Goal: Navigation & Orientation: Find specific page/section

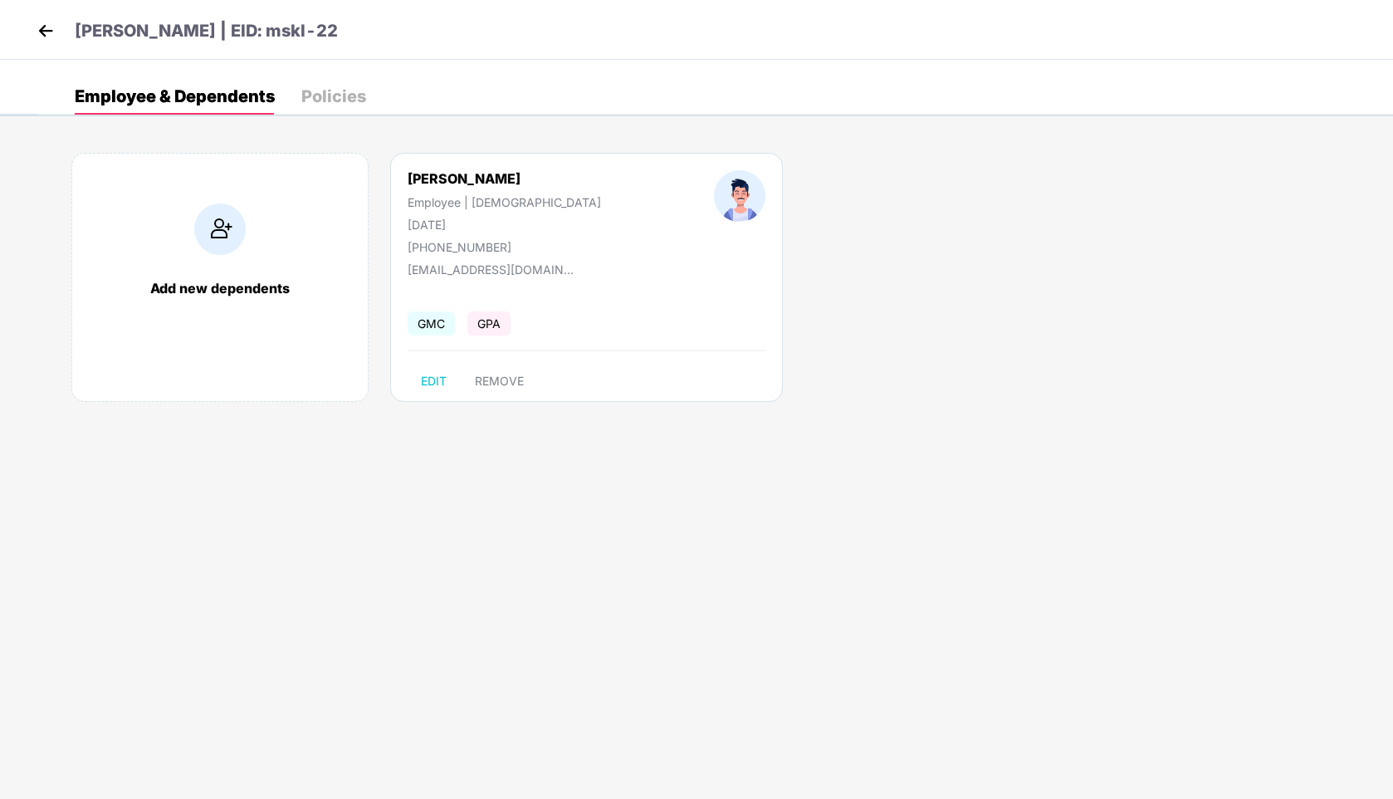
click at [40, 40] on img at bounding box center [45, 30] width 25 height 25
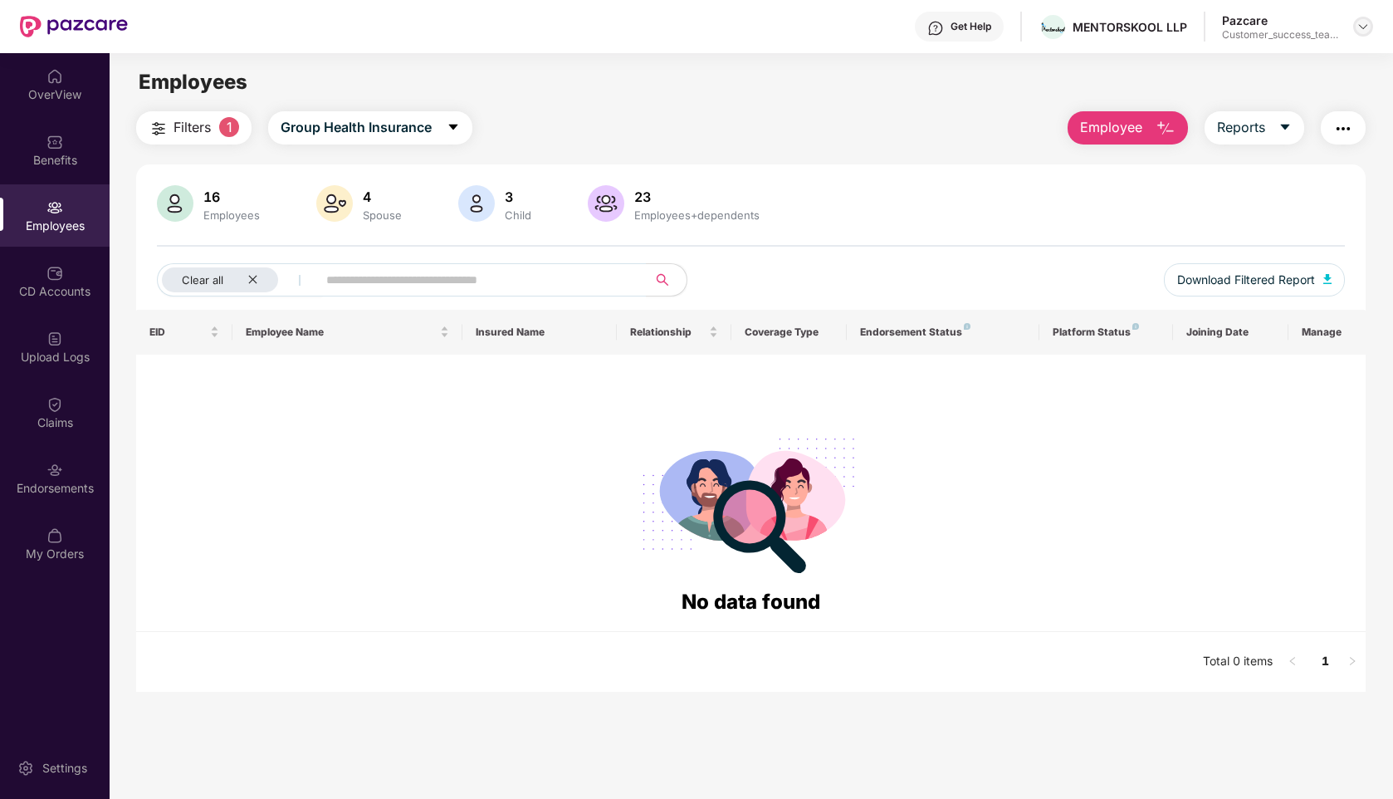
click at [1365, 34] on div at bounding box center [1363, 27] width 20 height 20
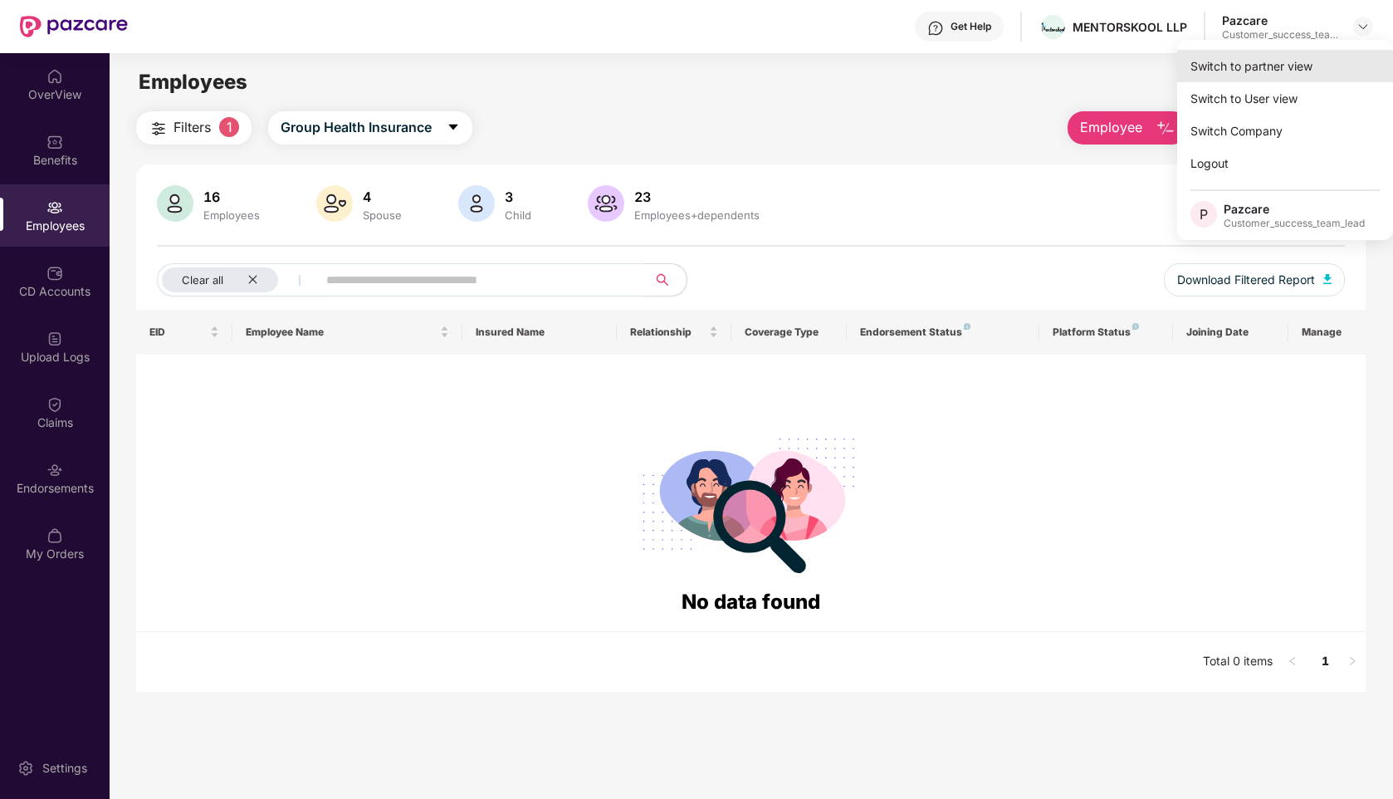
click at [1235, 65] on div "Switch to partner view" at bounding box center [1285, 66] width 216 height 32
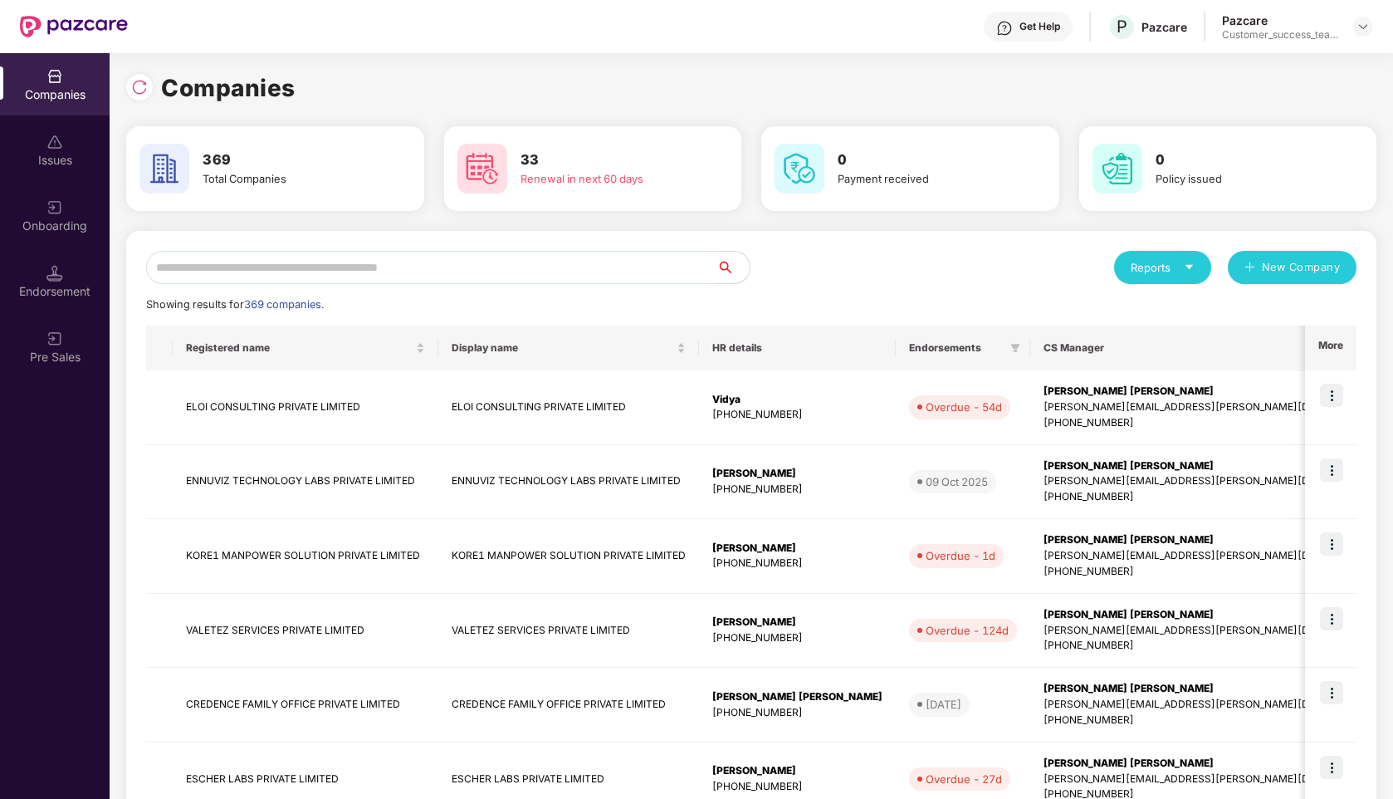
click at [559, 276] on input "text" at bounding box center [431, 267] width 570 height 33
type input "*"
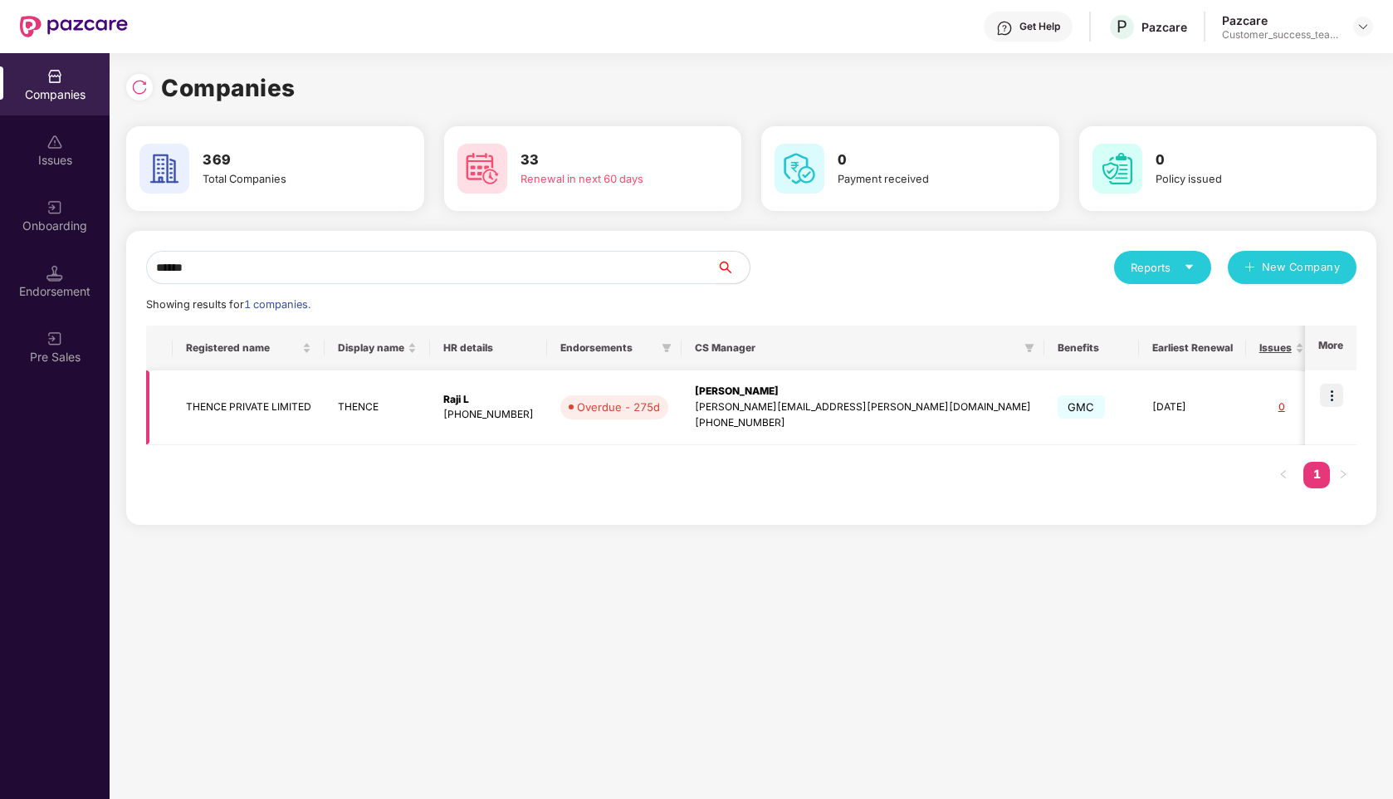
type input "******"
click at [1326, 385] on img at bounding box center [1331, 395] width 23 height 23
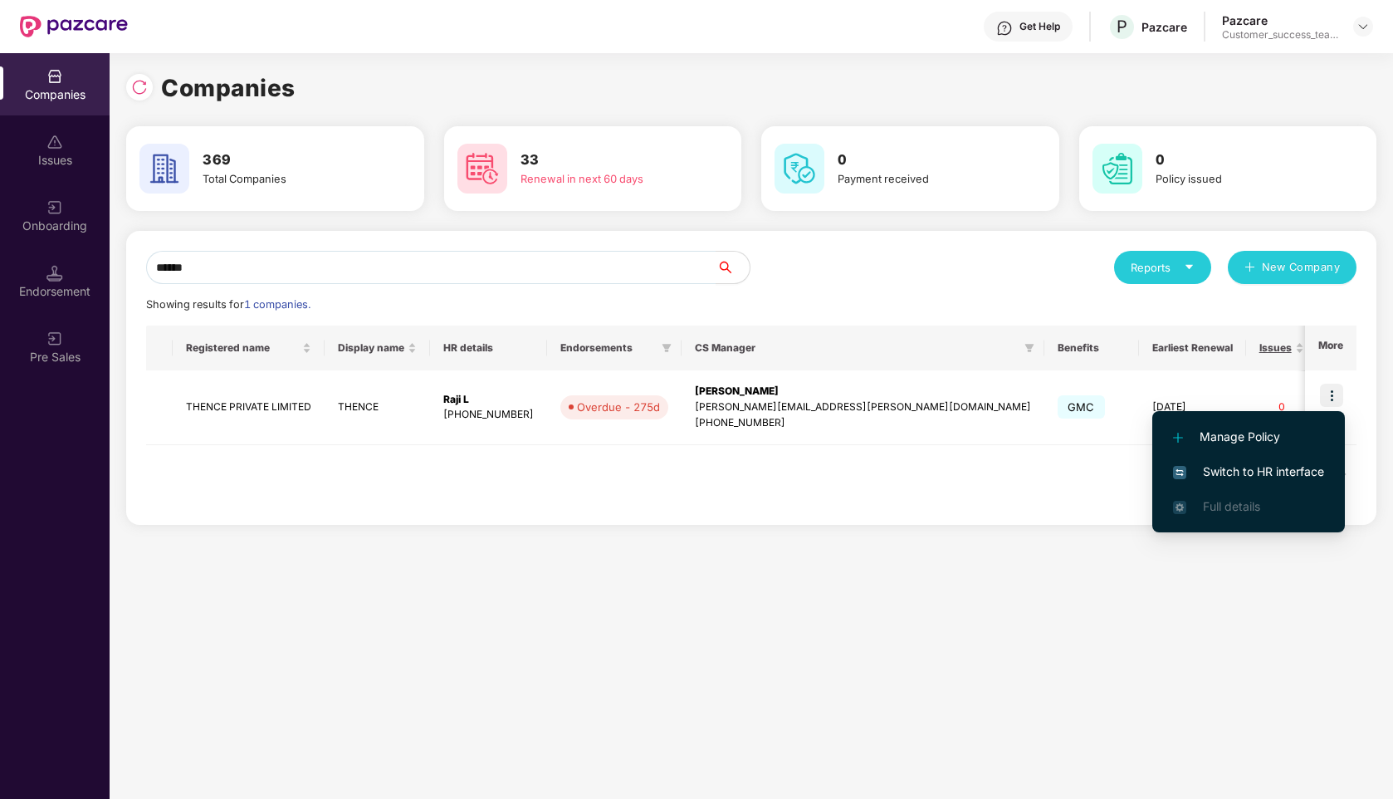
click at [1206, 475] on span "Switch to HR interface" at bounding box center [1248, 471] width 151 height 18
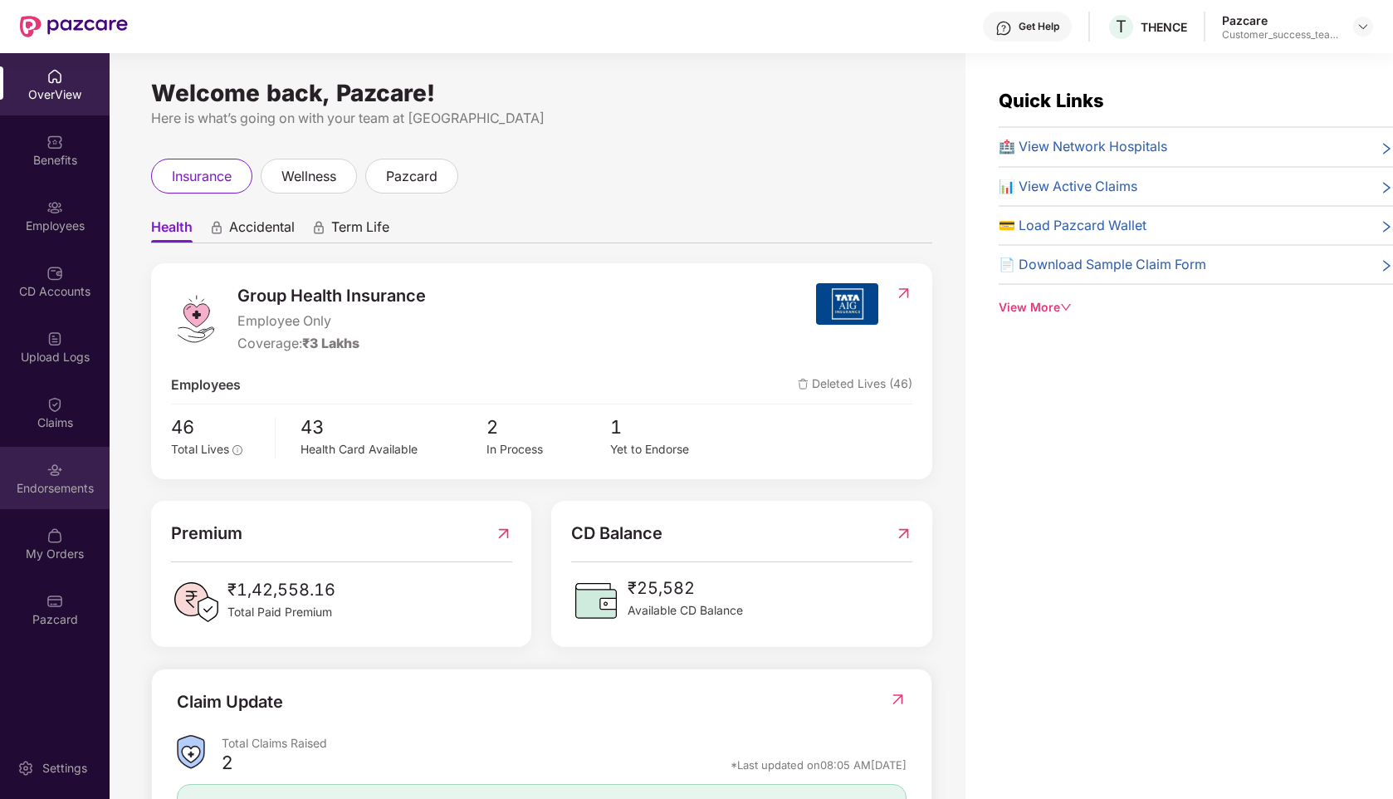
click at [61, 489] on div "Endorsements" at bounding box center [55, 488] width 110 height 17
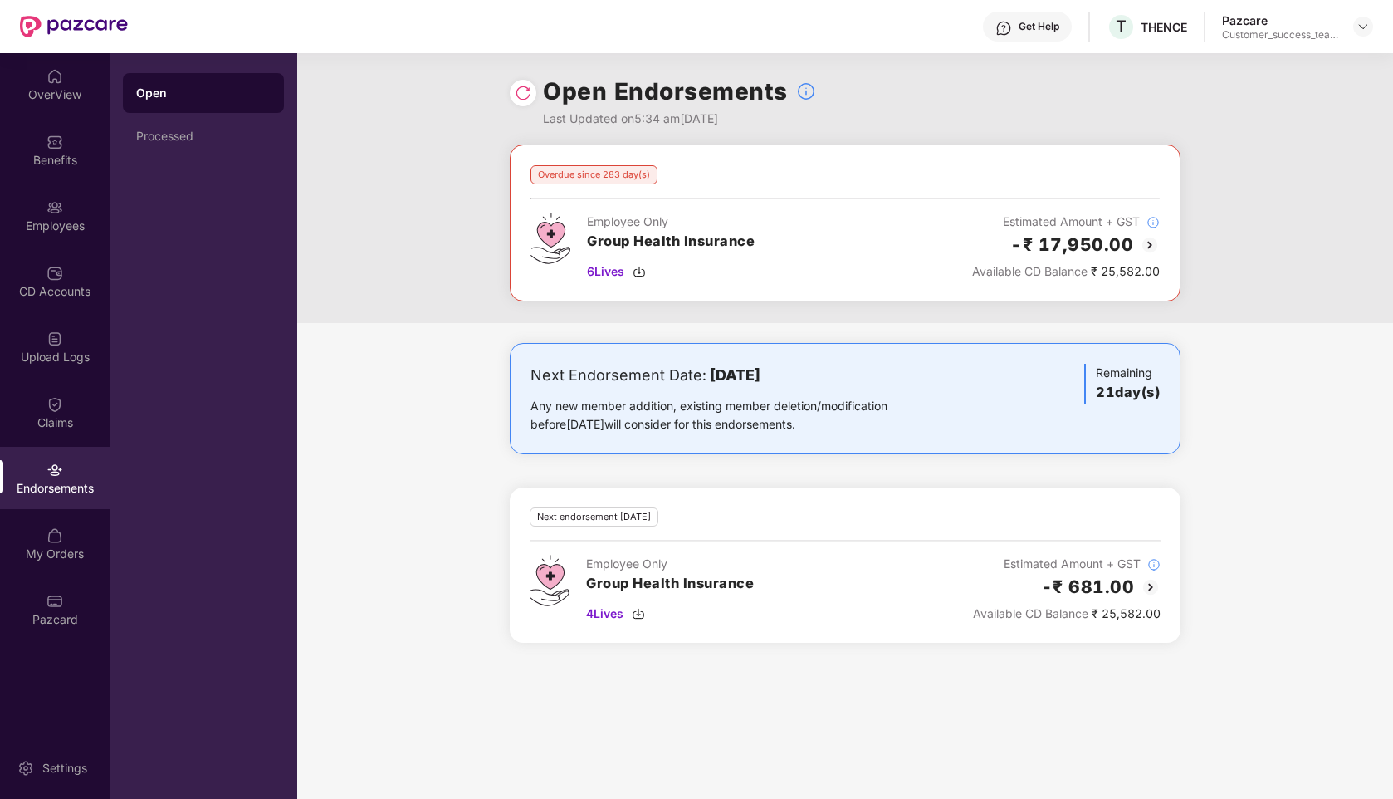
click at [1152, 239] on img at bounding box center [1150, 245] width 20 height 20
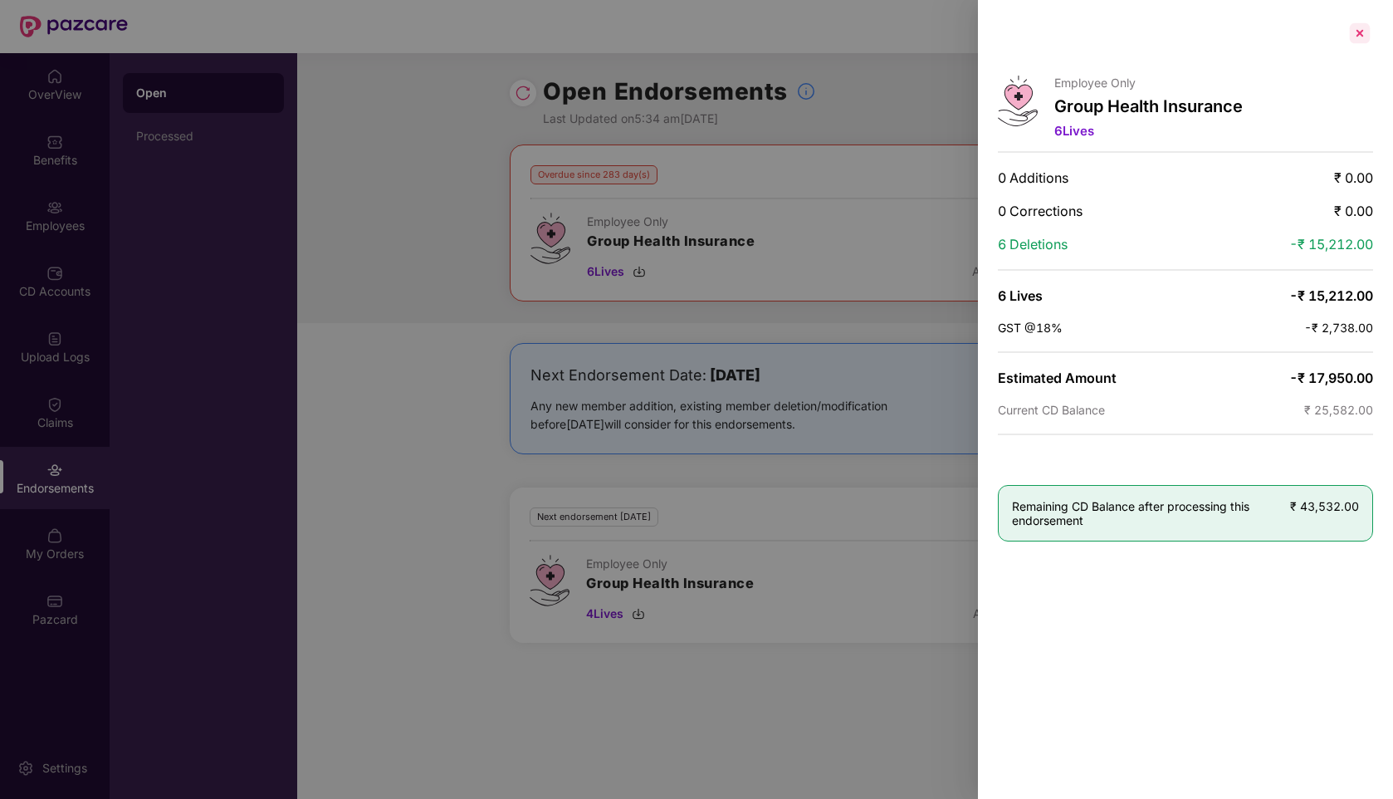
click at [1360, 33] on div at bounding box center [1360, 33] width 27 height 27
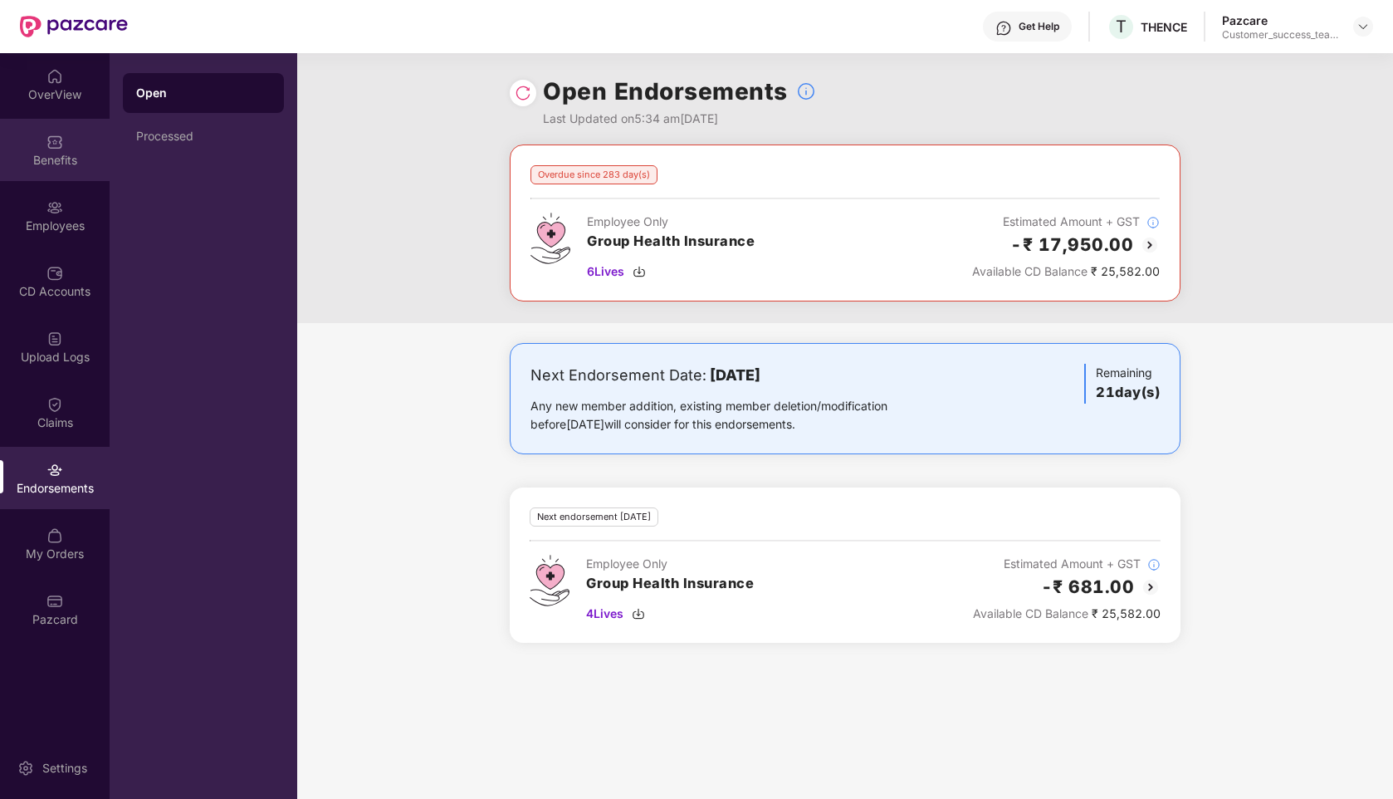
click at [21, 160] on div "Benefits" at bounding box center [55, 160] width 110 height 17
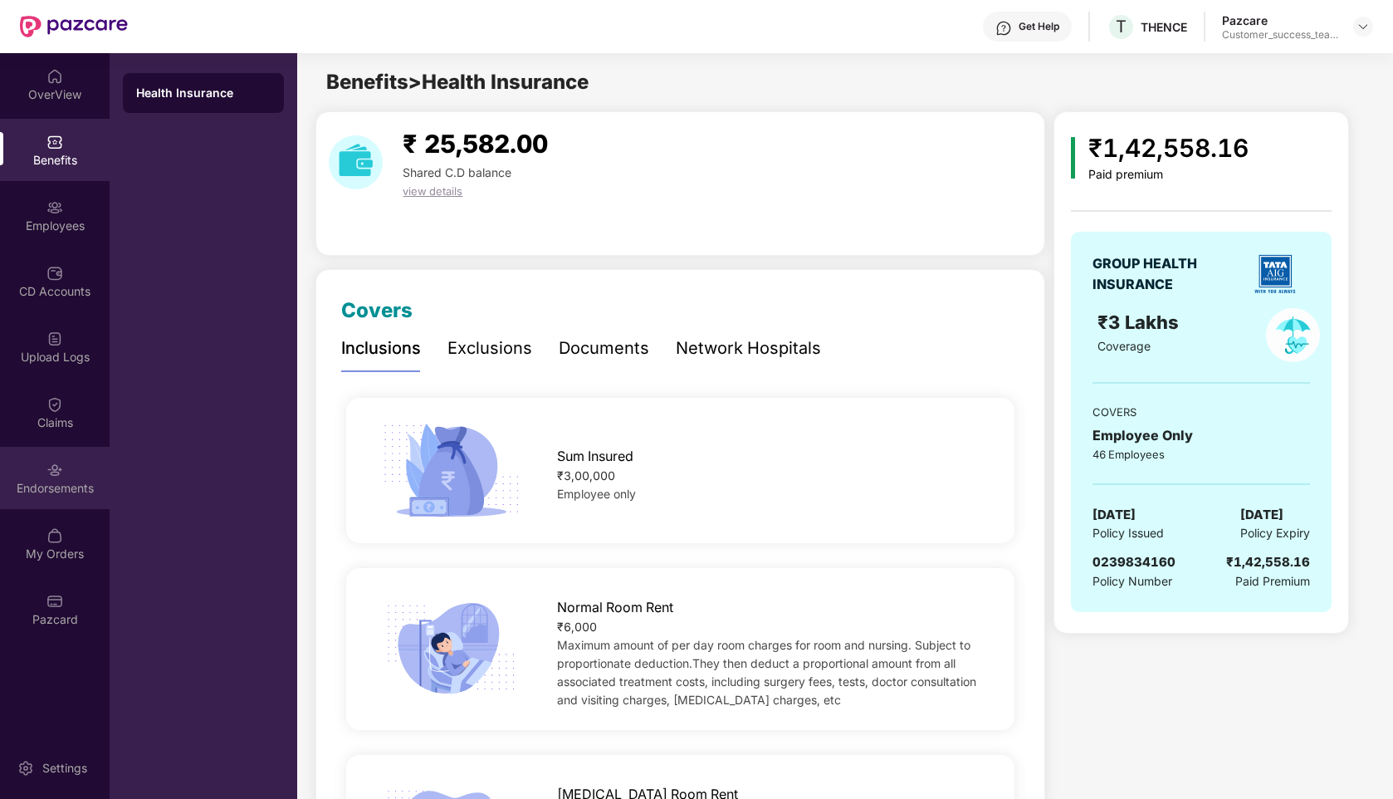
click at [56, 487] on div "Endorsements" at bounding box center [55, 488] width 110 height 17
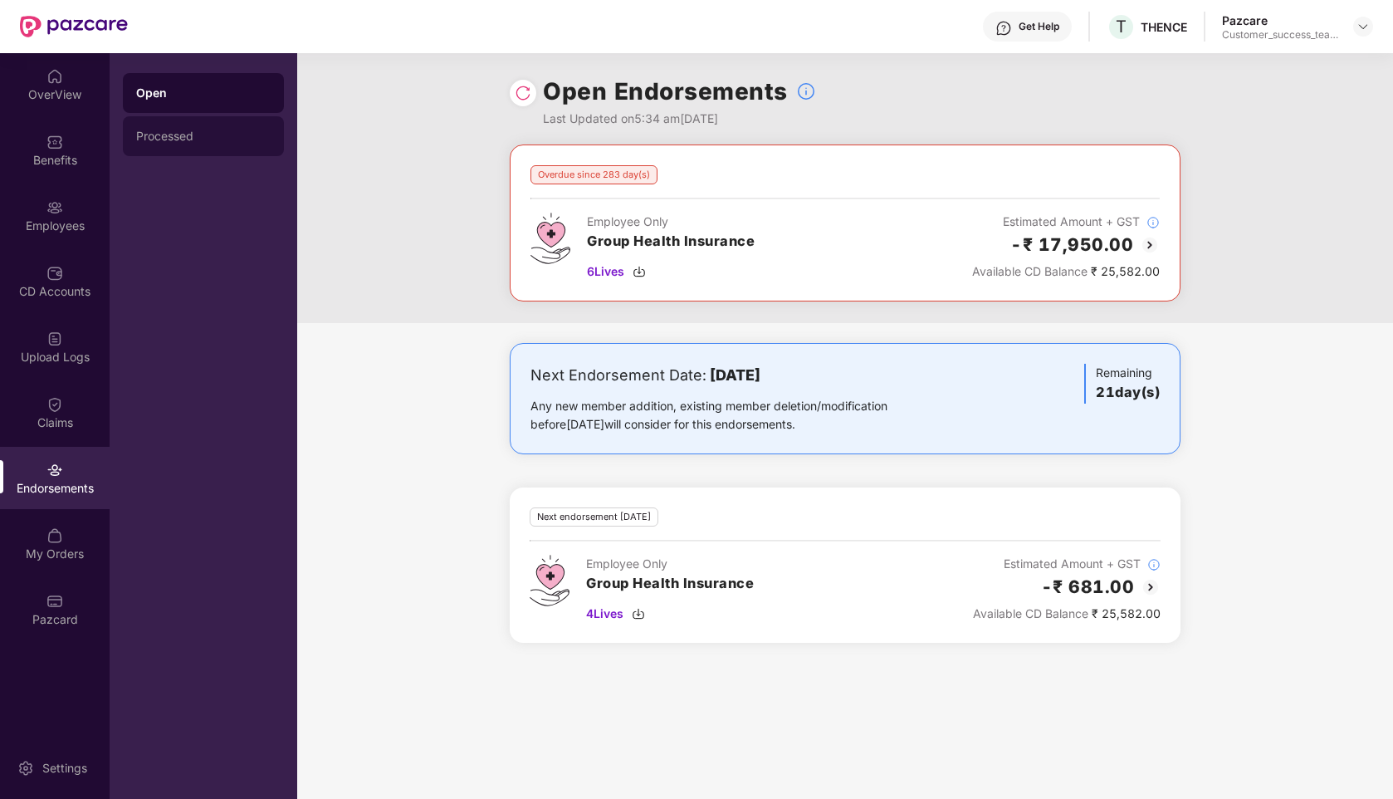
click at [231, 139] on div "Processed" at bounding box center [203, 136] width 135 height 13
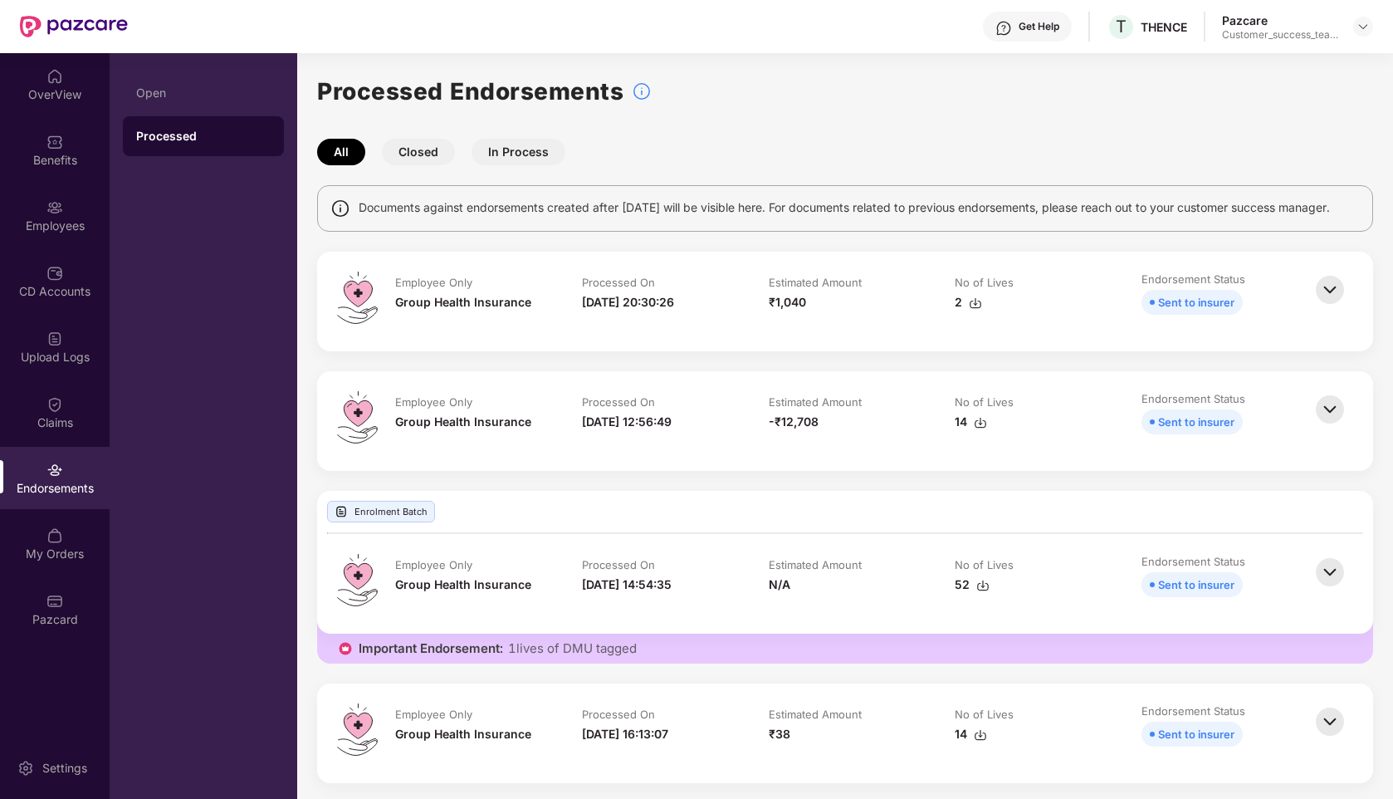
click at [426, 145] on button "Closed" at bounding box center [418, 152] width 73 height 27
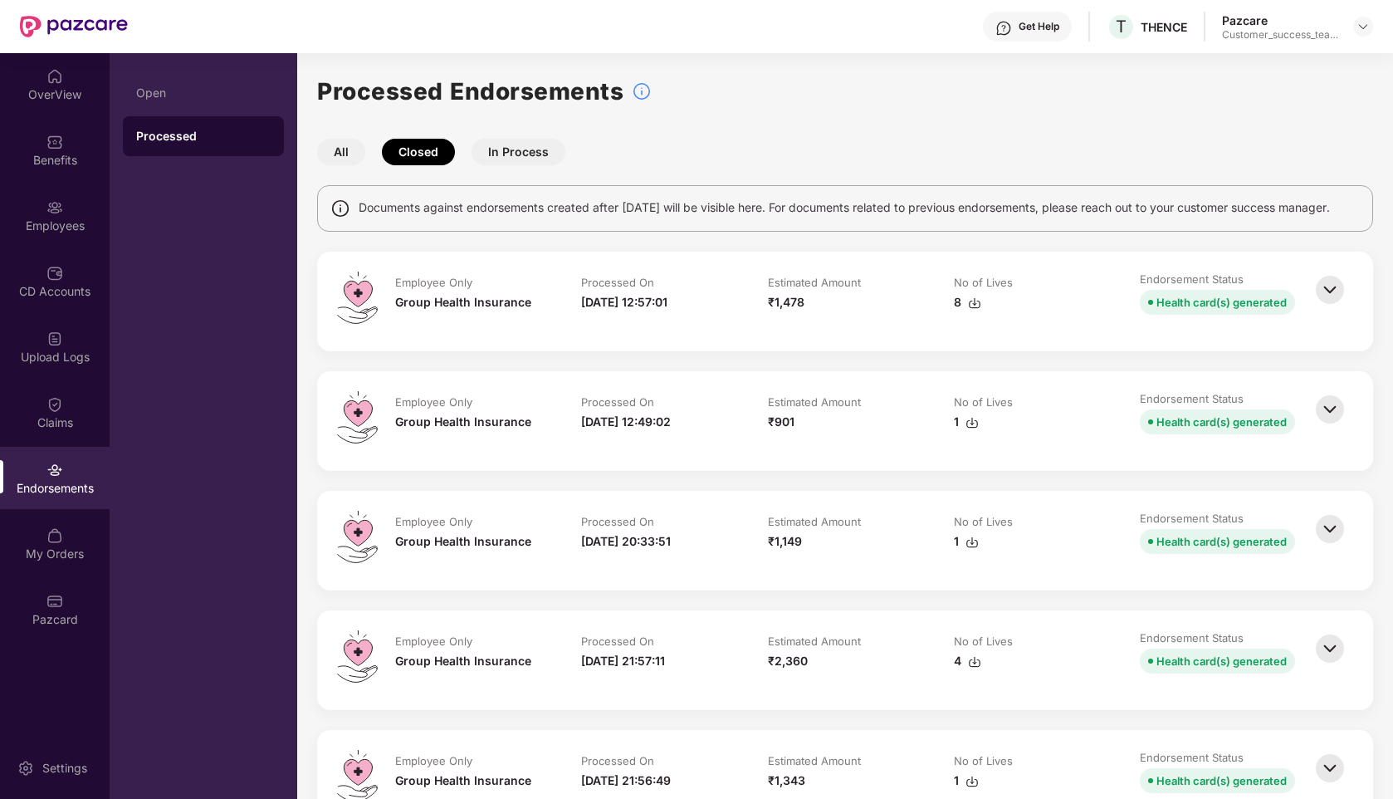
click at [511, 144] on button "In Process" at bounding box center [519, 152] width 94 height 27
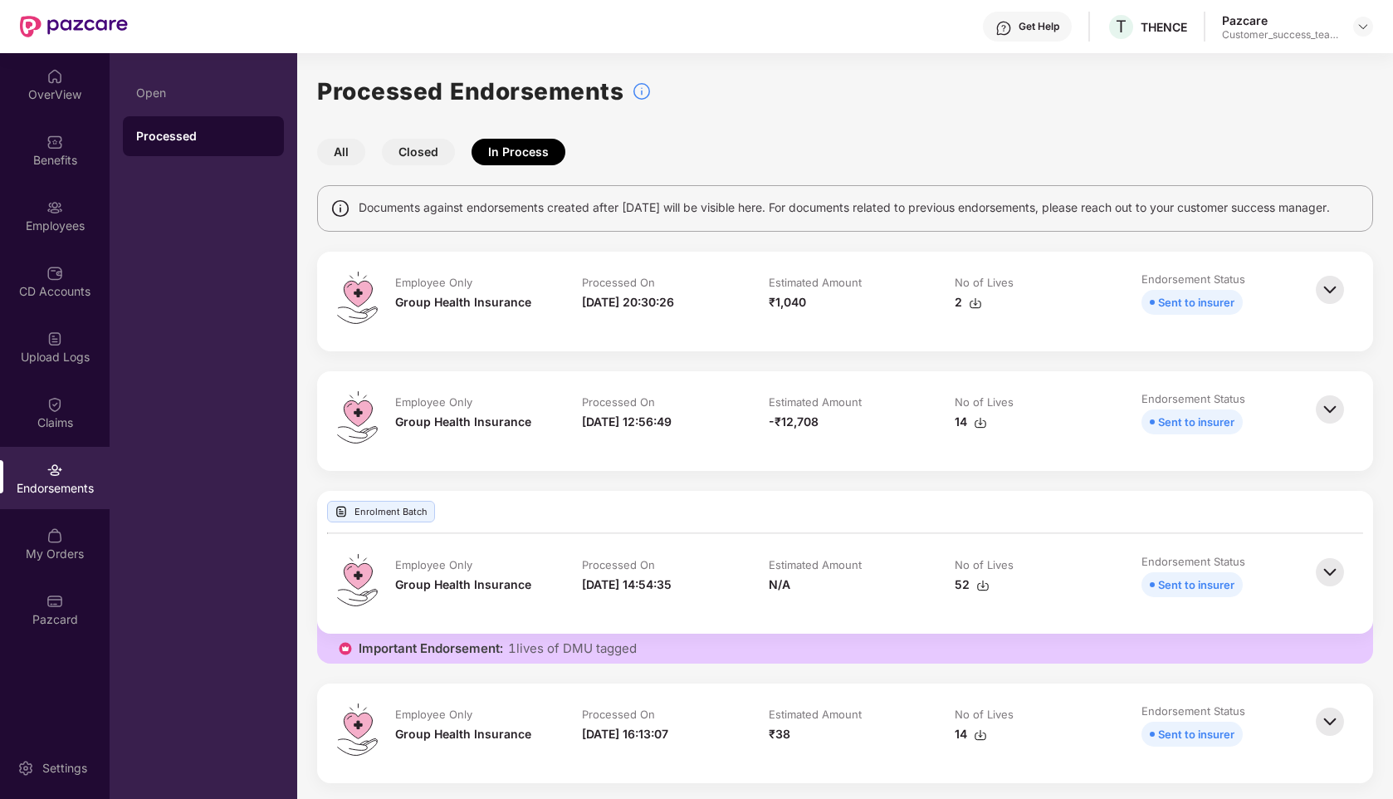
click at [421, 154] on button "Closed" at bounding box center [418, 152] width 73 height 27
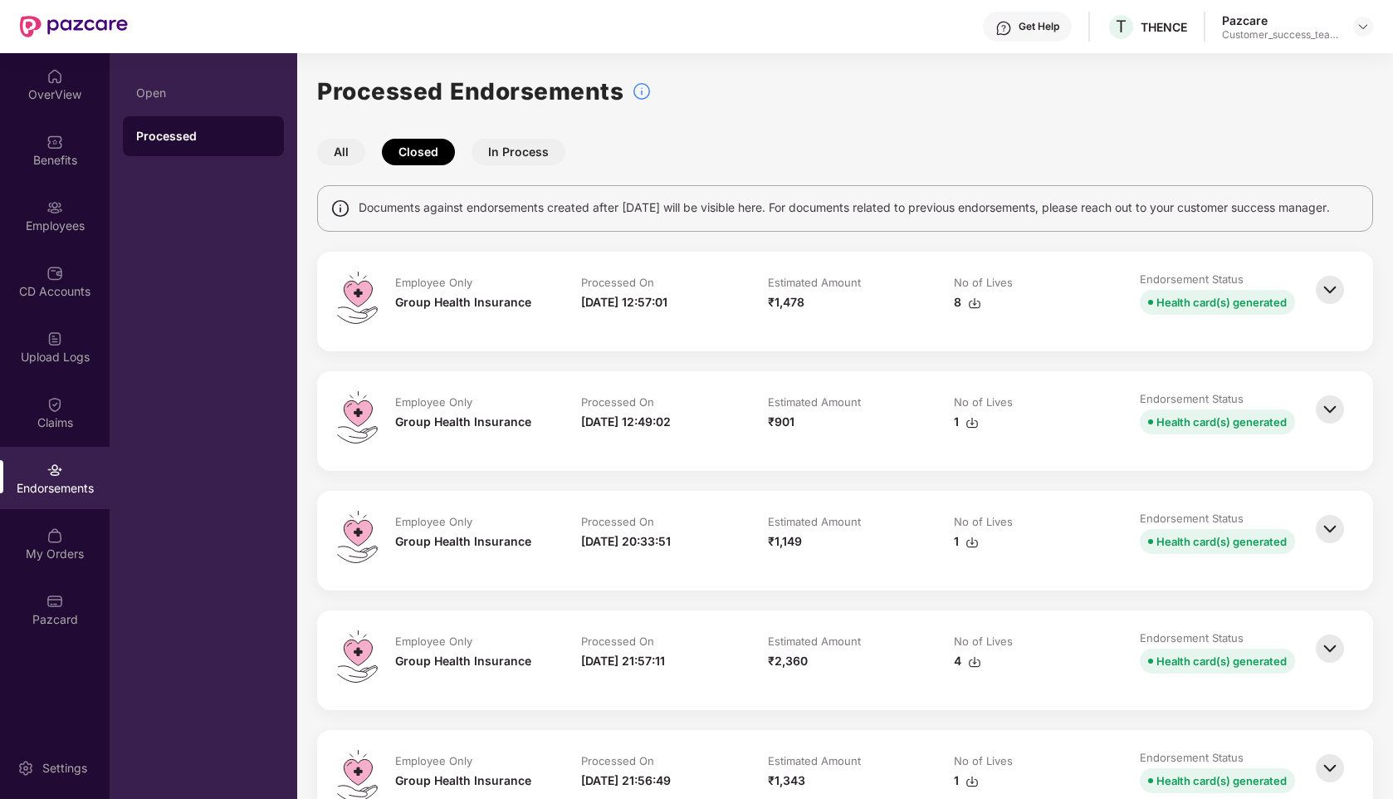
click at [346, 152] on button "All" at bounding box center [341, 152] width 48 height 27
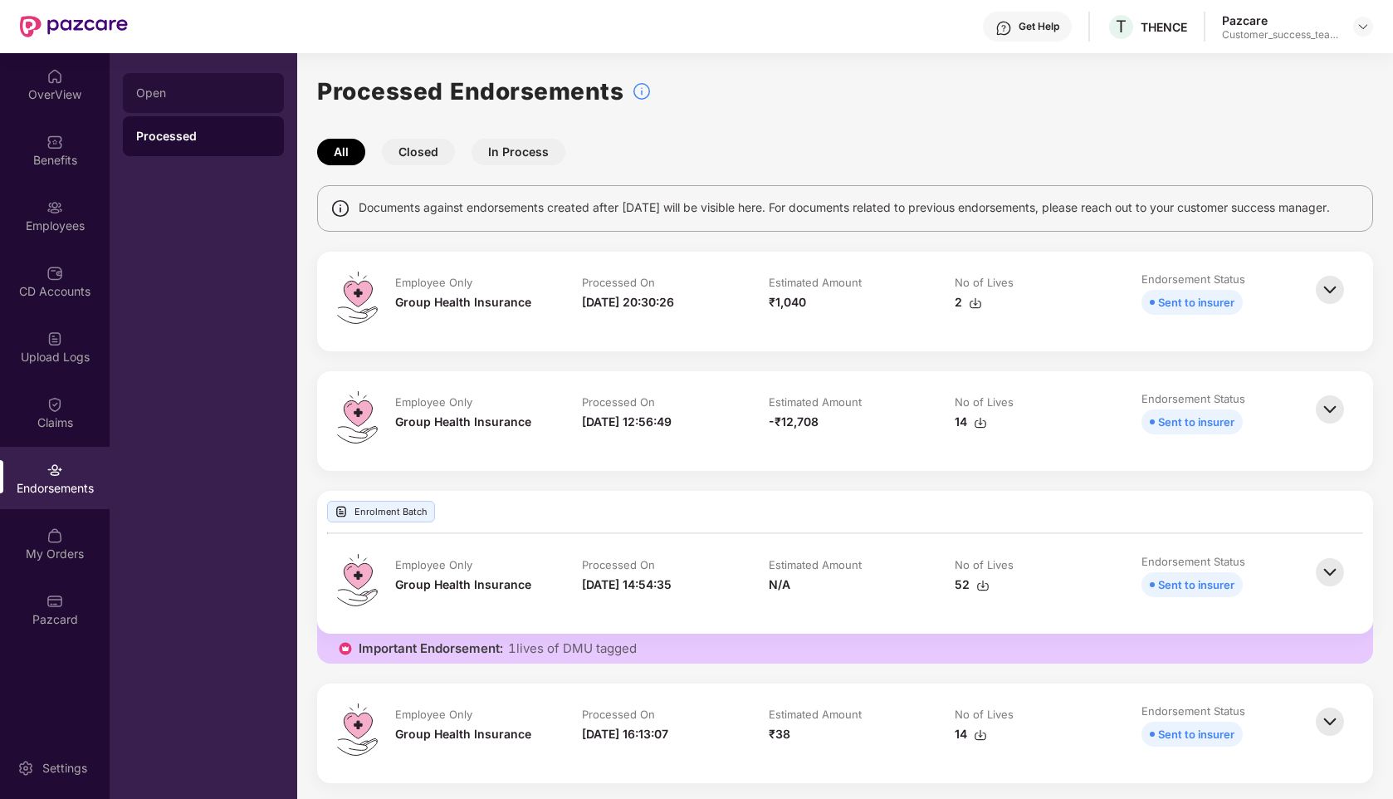
click at [192, 97] on div "Open" at bounding box center [203, 92] width 135 height 13
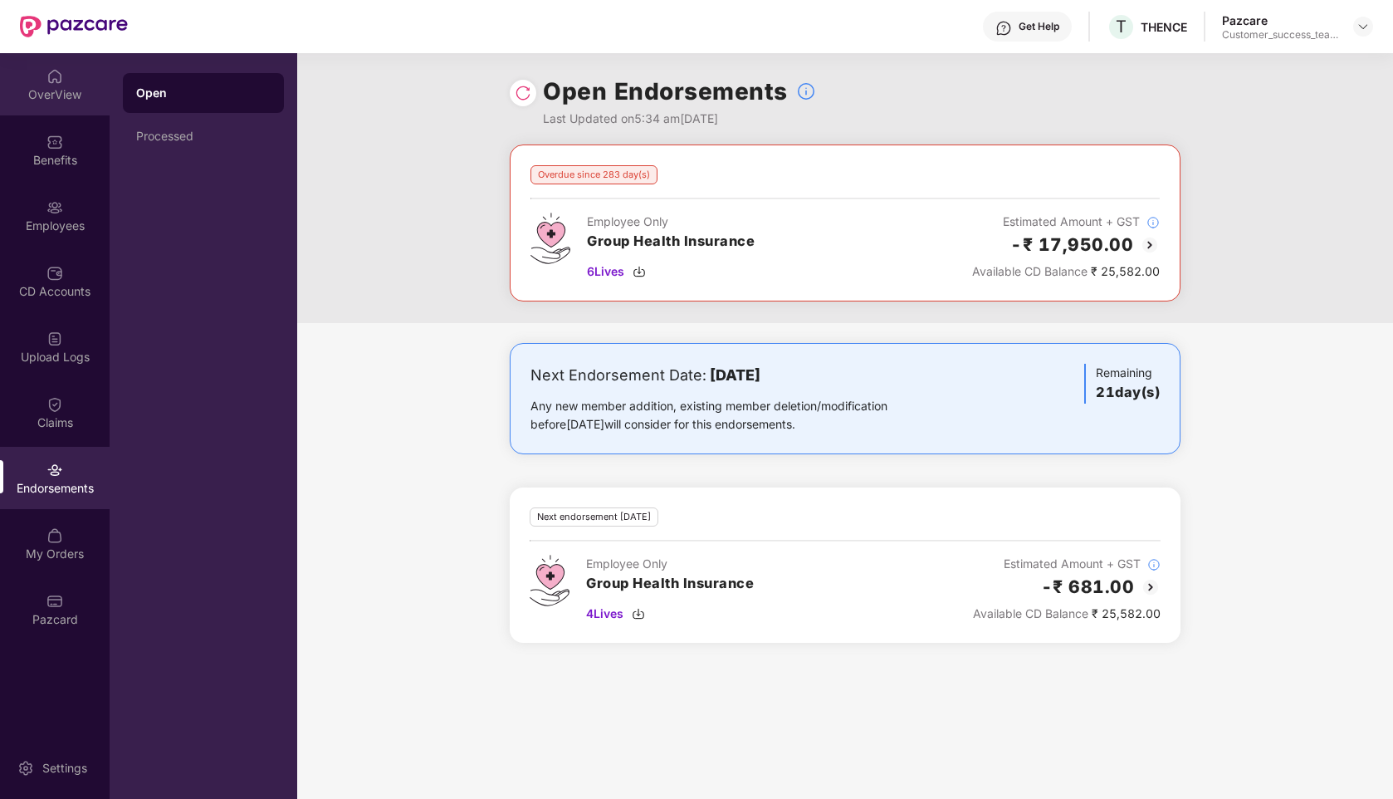
click at [47, 83] on img at bounding box center [54, 76] width 17 height 17
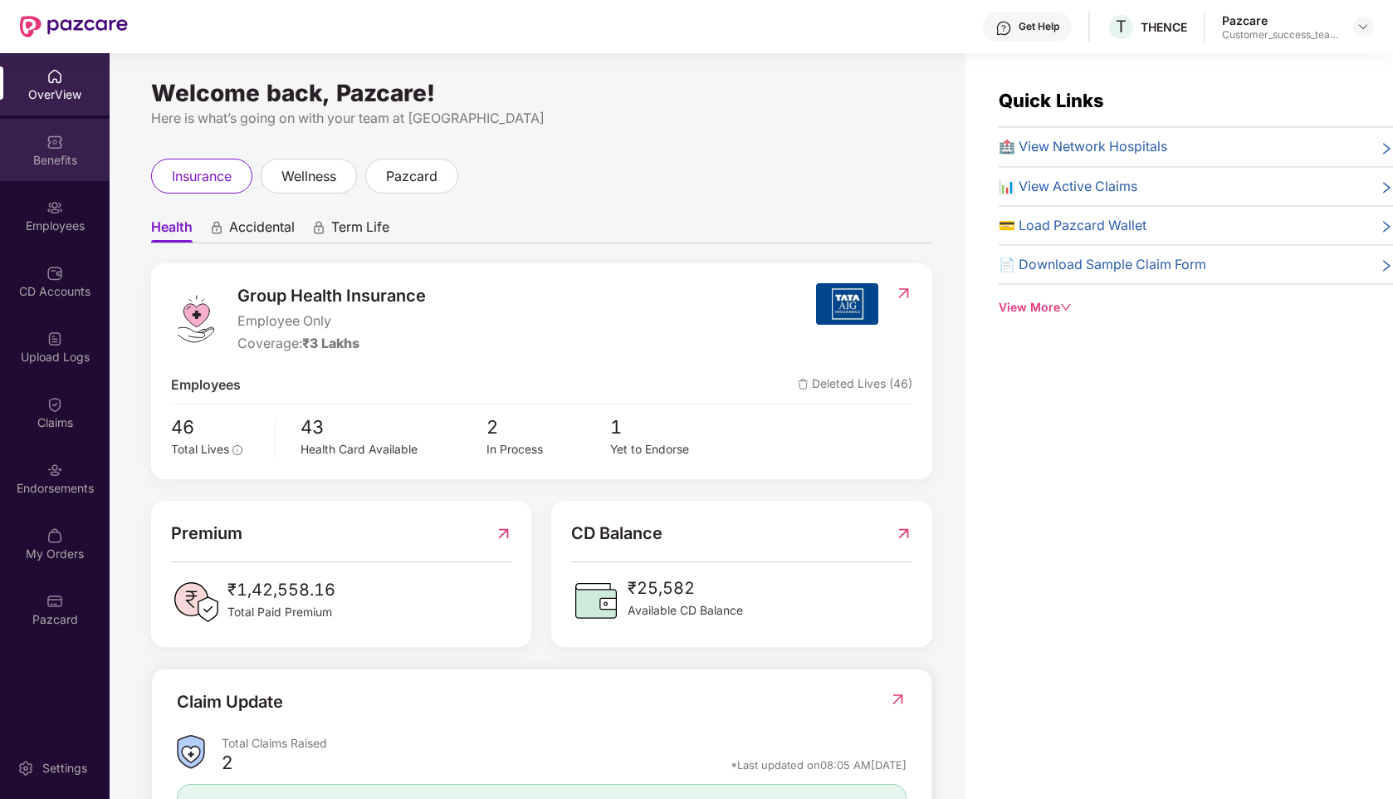
click at [50, 147] on img at bounding box center [54, 142] width 17 height 17
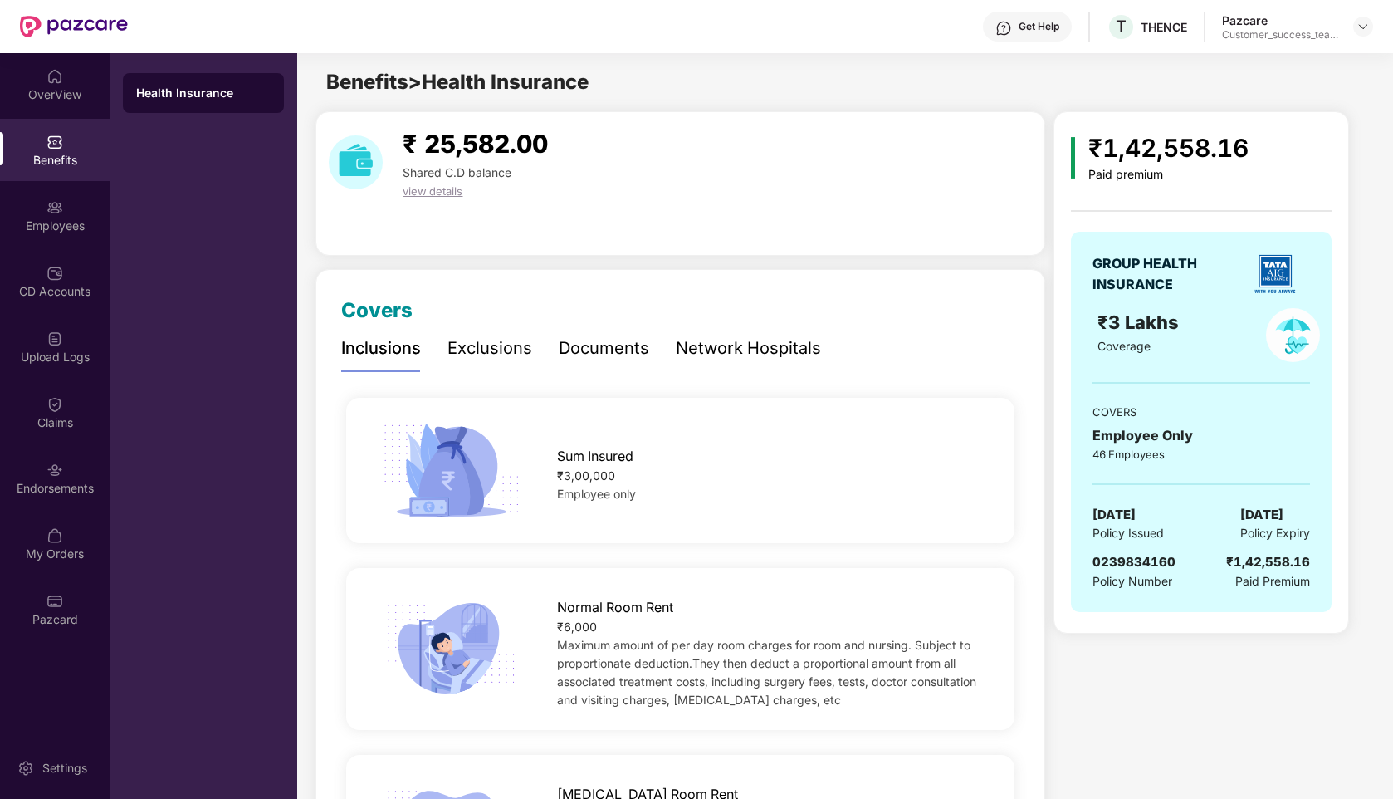
click at [627, 348] on div "Documents" at bounding box center [604, 348] width 91 height 26
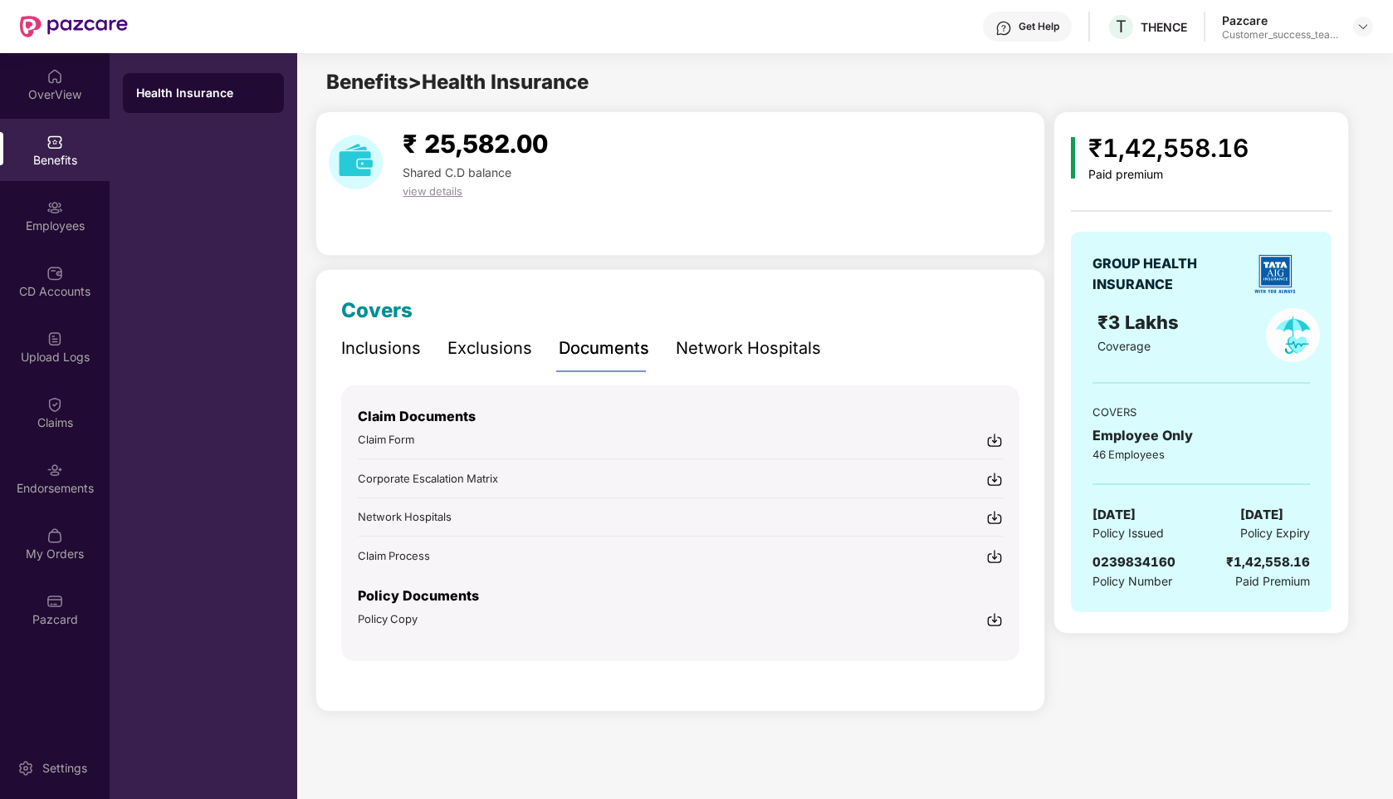
click at [386, 614] on span "Policy Copy" at bounding box center [388, 618] width 60 height 13
click at [392, 618] on span "Policy Copy" at bounding box center [388, 618] width 60 height 13
click at [998, 620] on img at bounding box center [994, 619] width 17 height 17
click at [402, 612] on span "Policy Copy" at bounding box center [388, 618] width 60 height 13
click at [1366, 26] on img at bounding box center [1363, 26] width 13 height 13
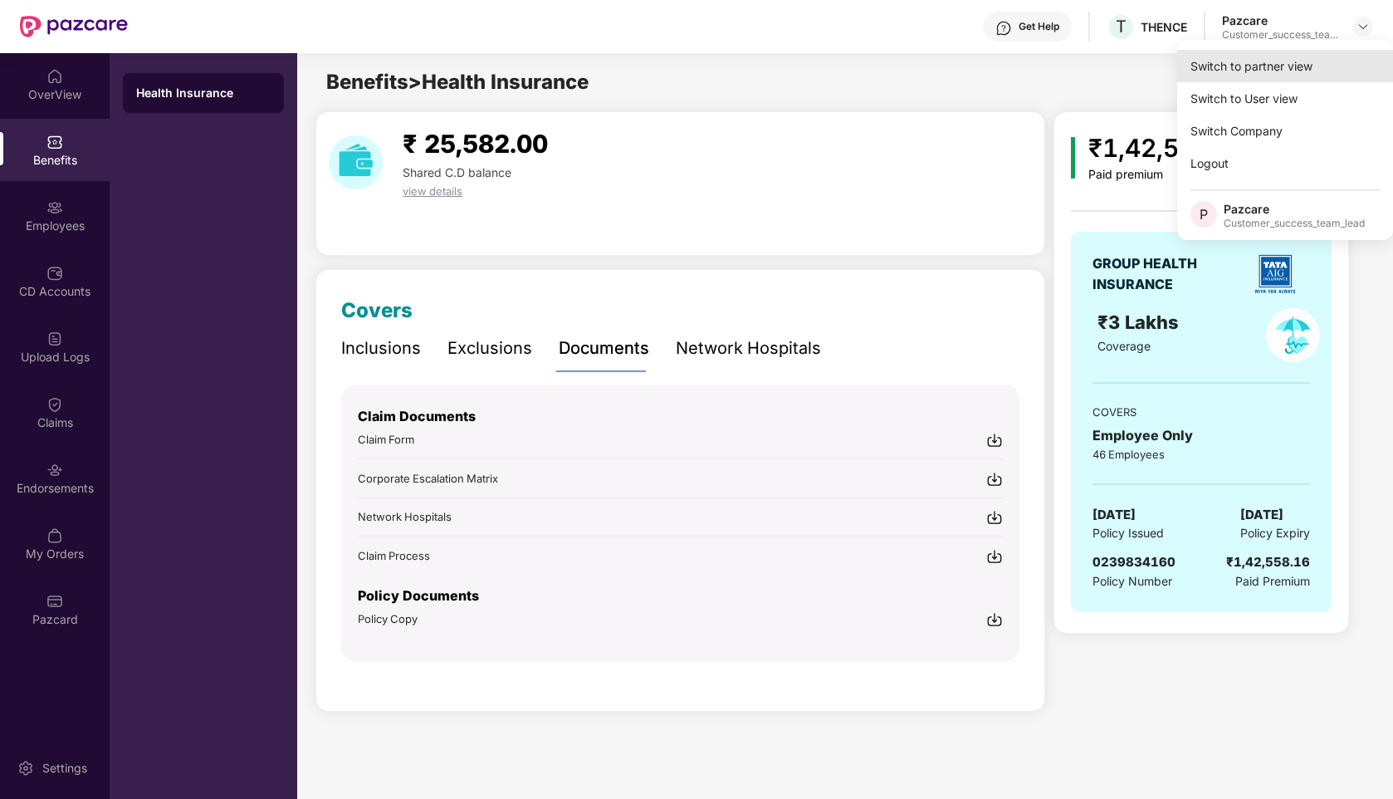
click at [1280, 56] on div "Switch to partner view" at bounding box center [1285, 66] width 216 height 32
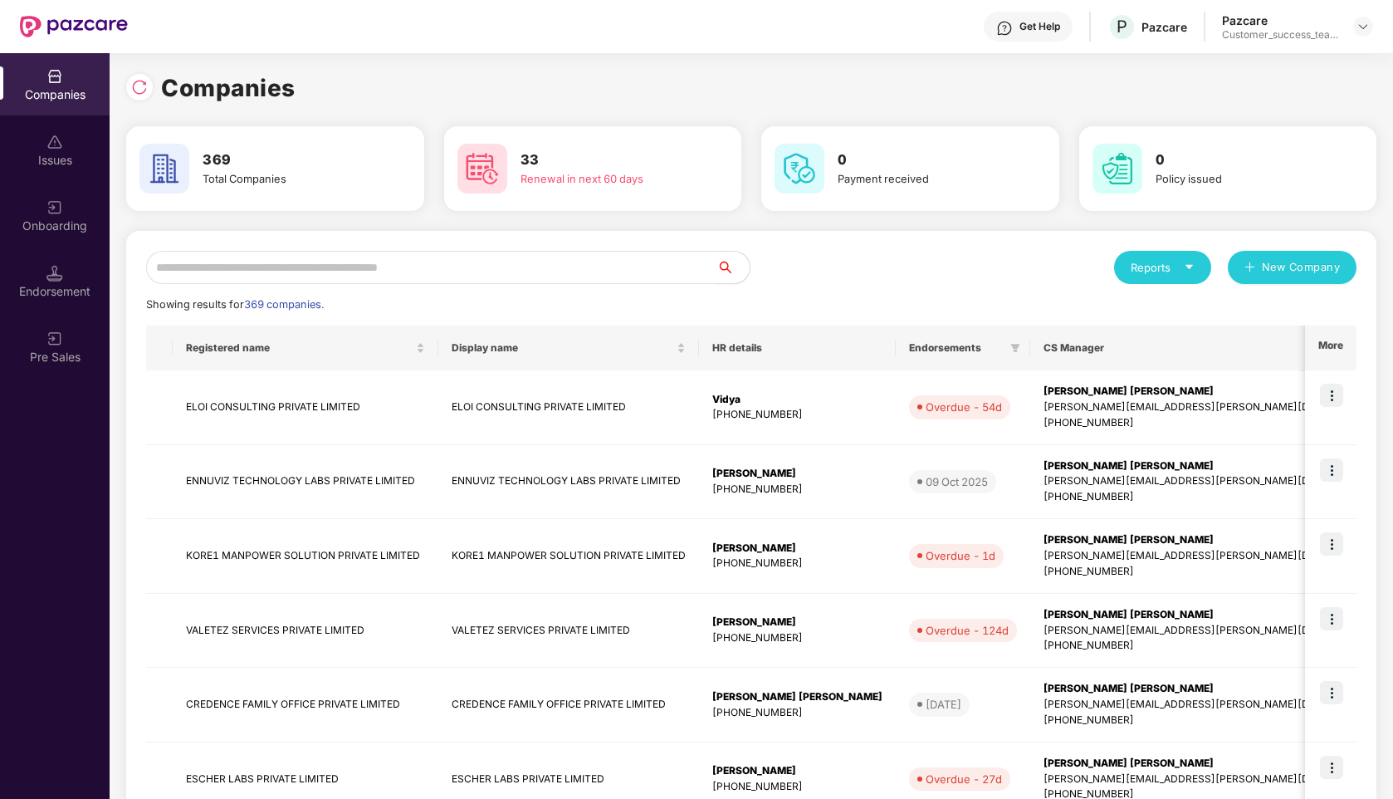
click at [334, 265] on input "text" at bounding box center [431, 267] width 570 height 33
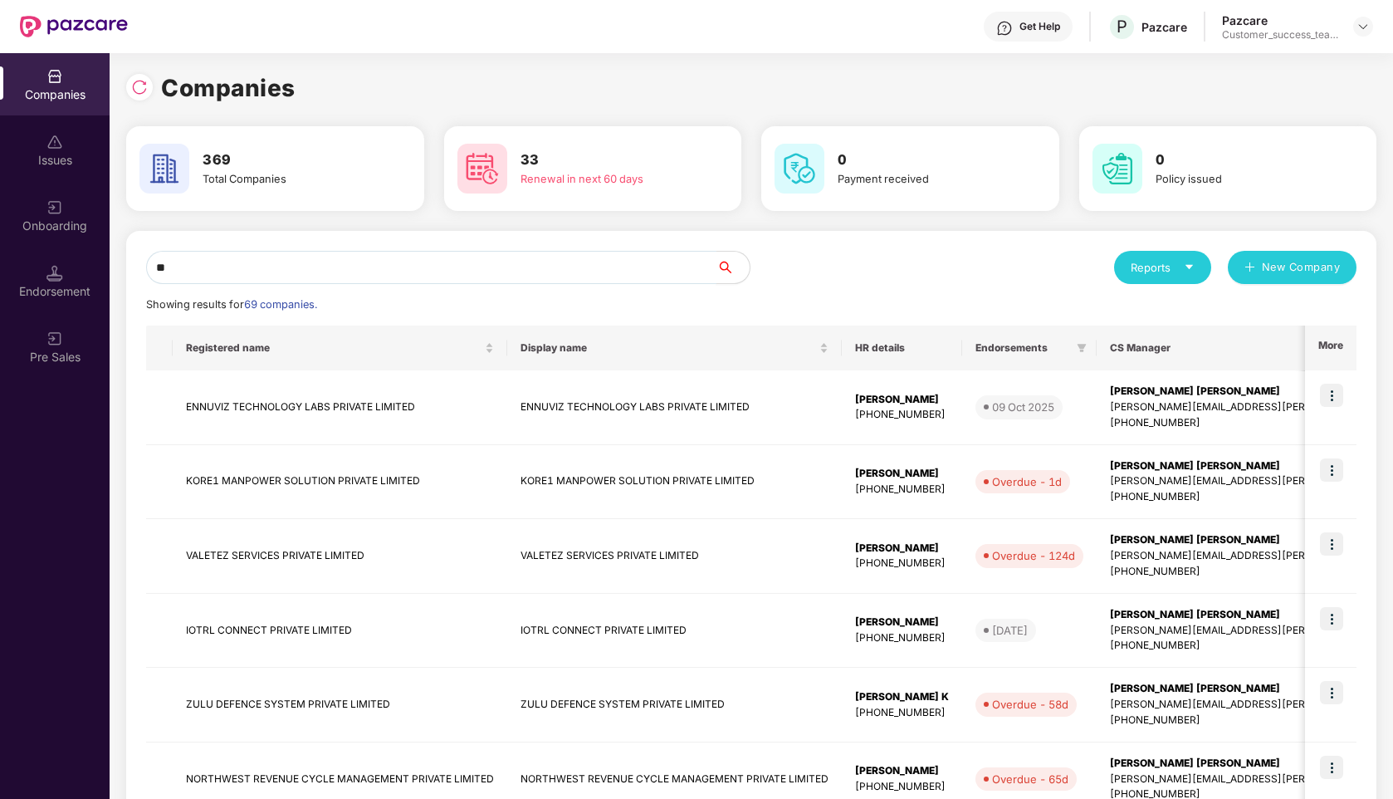
type input "*"
